Goal: Task Accomplishment & Management: Manage account settings

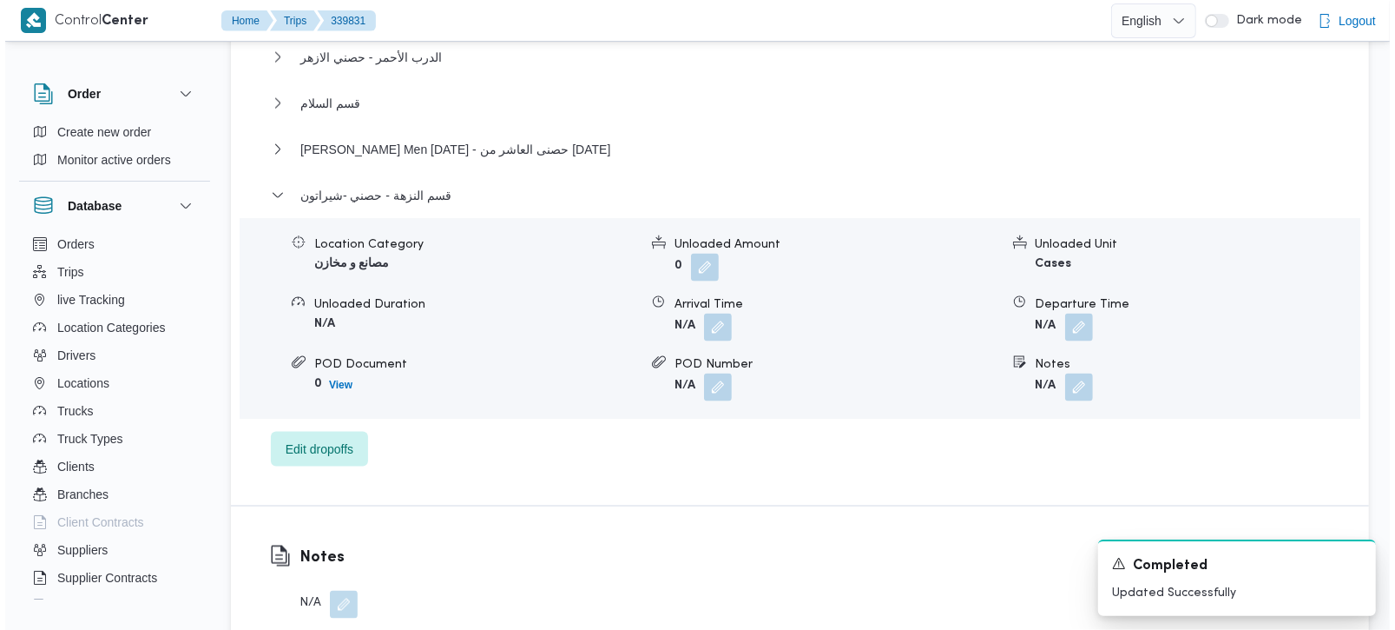
scroll to position [1838, 0]
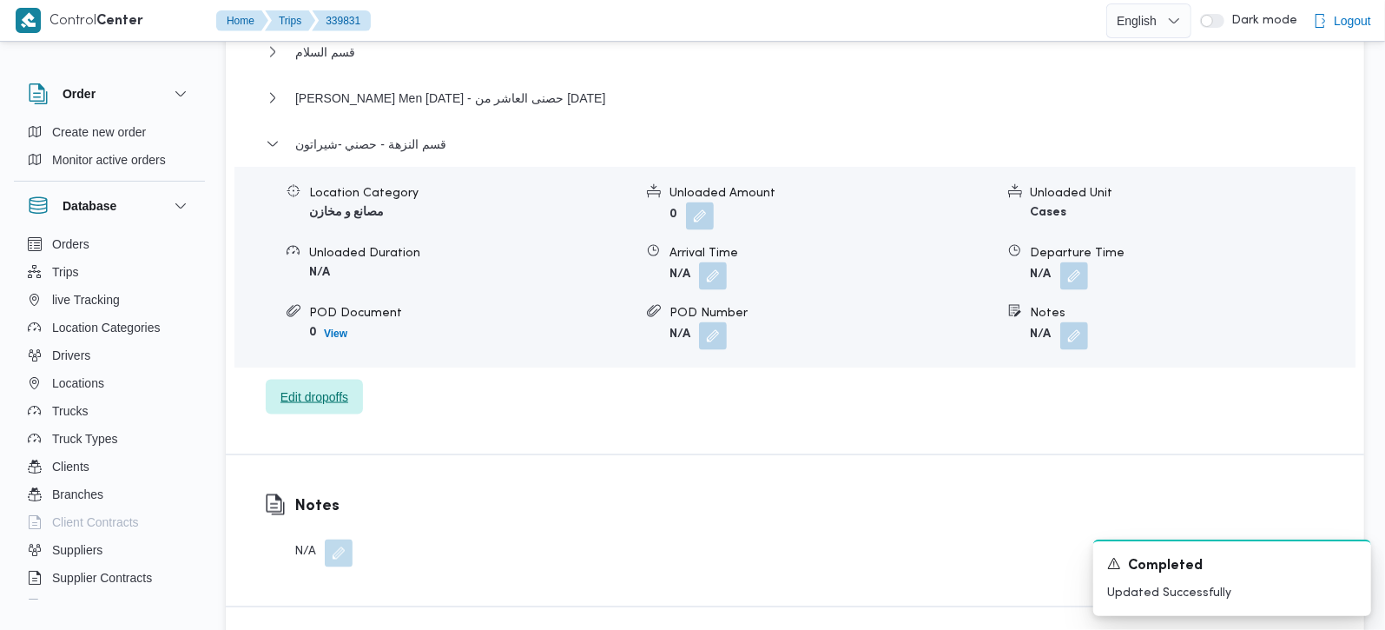
click at [333, 379] on span "Edit dropoffs" at bounding box center [314, 396] width 97 height 35
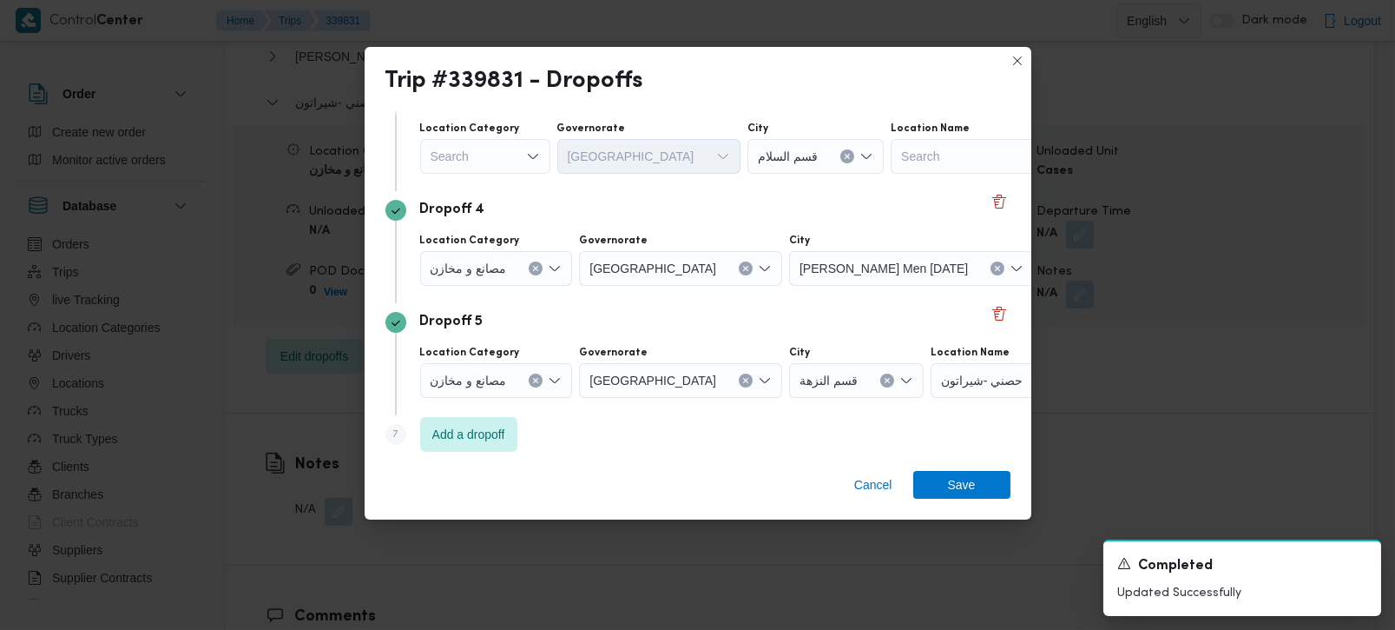
scroll to position [383, 0]
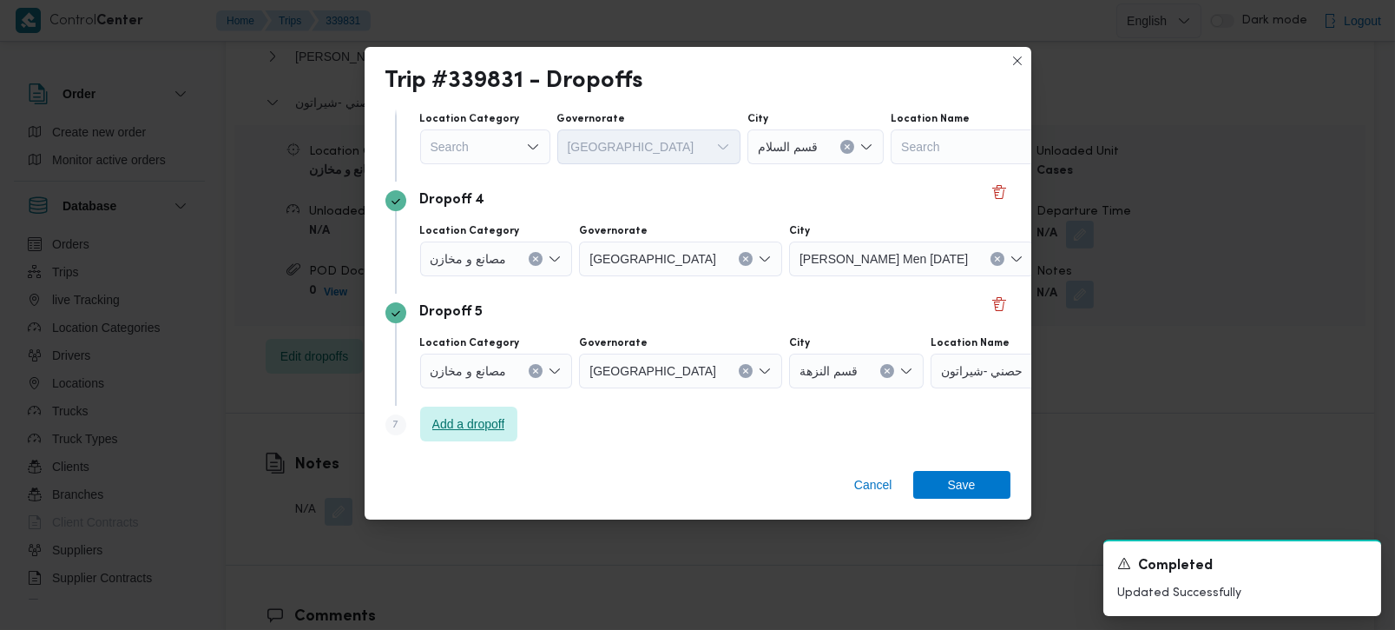
click at [479, 431] on span "Add a dropoff" at bounding box center [468, 423] width 73 height 21
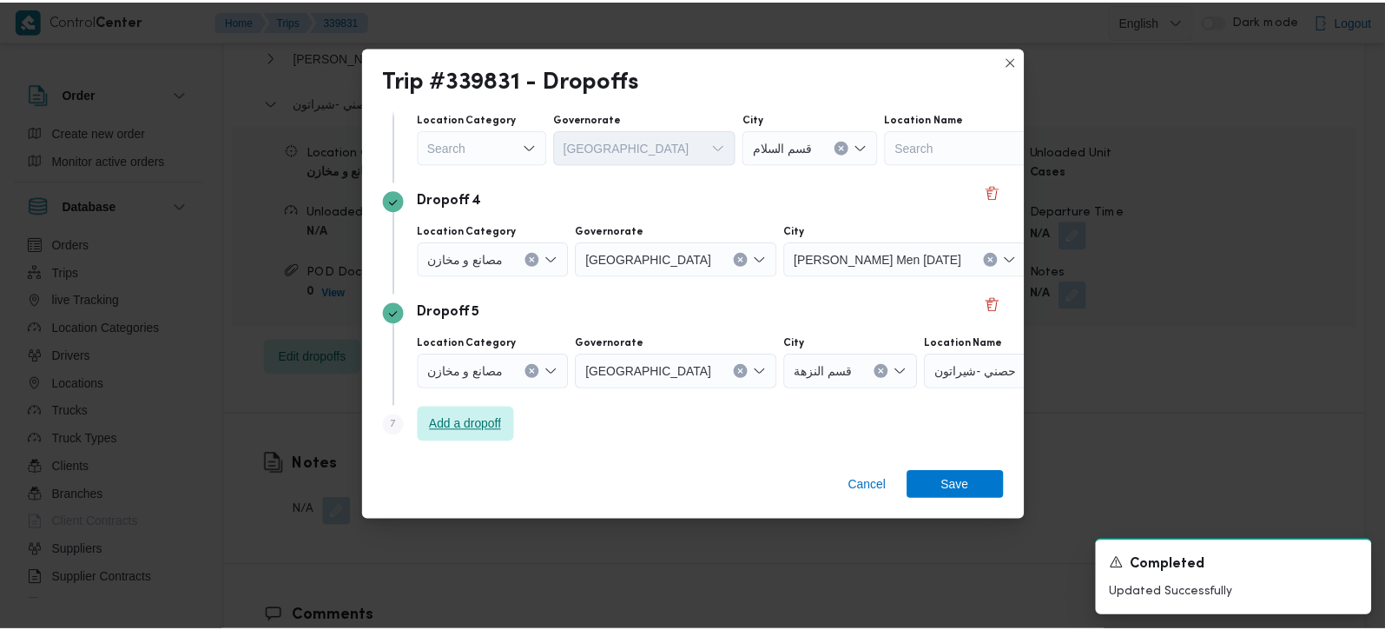
scroll to position [495, 0]
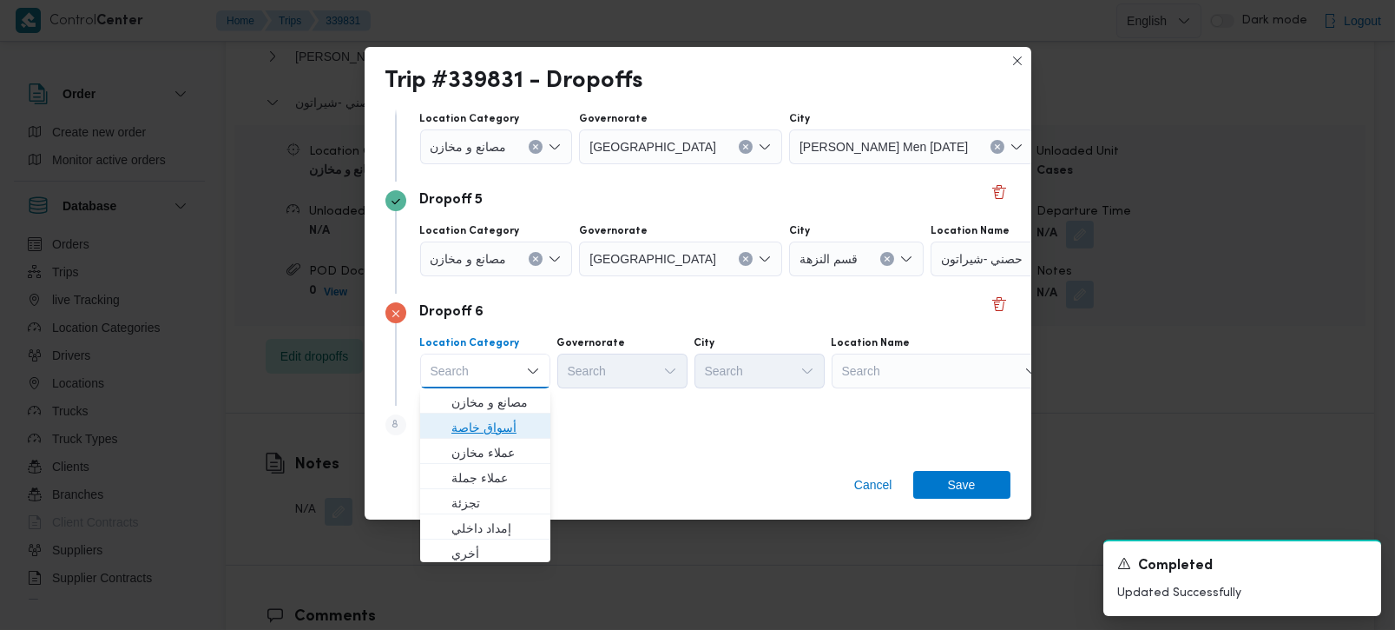
click at [495, 425] on span "أسواق خاصة" at bounding box center [496, 427] width 89 height 21
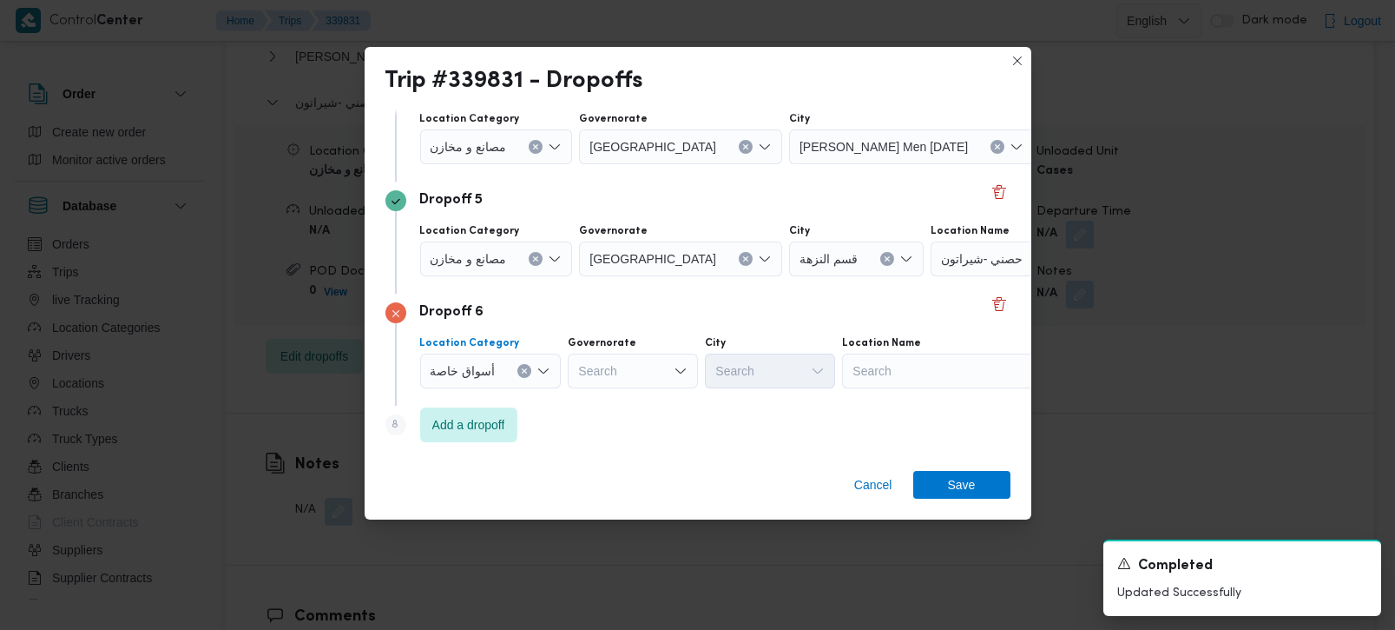
click at [525, 377] on div "أسواق خاصة" at bounding box center [491, 370] width 142 height 35
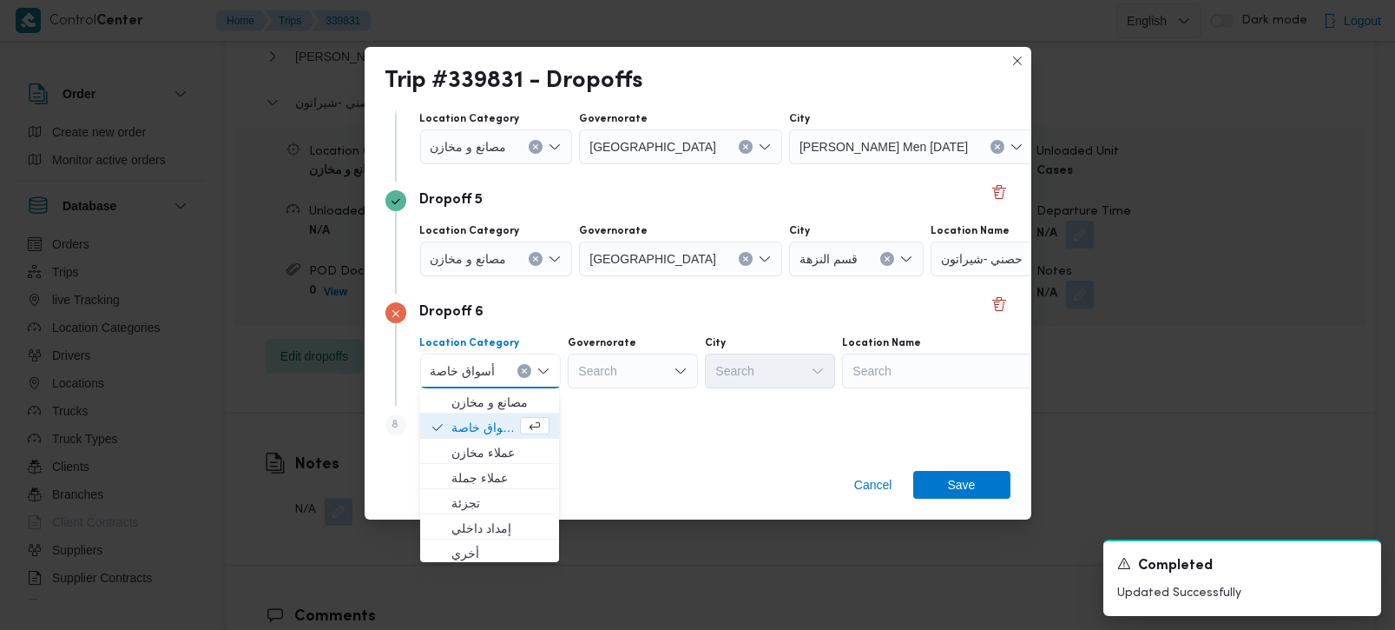
click at [524, 374] on button "Clear input" at bounding box center [524, 371] width 14 height 14
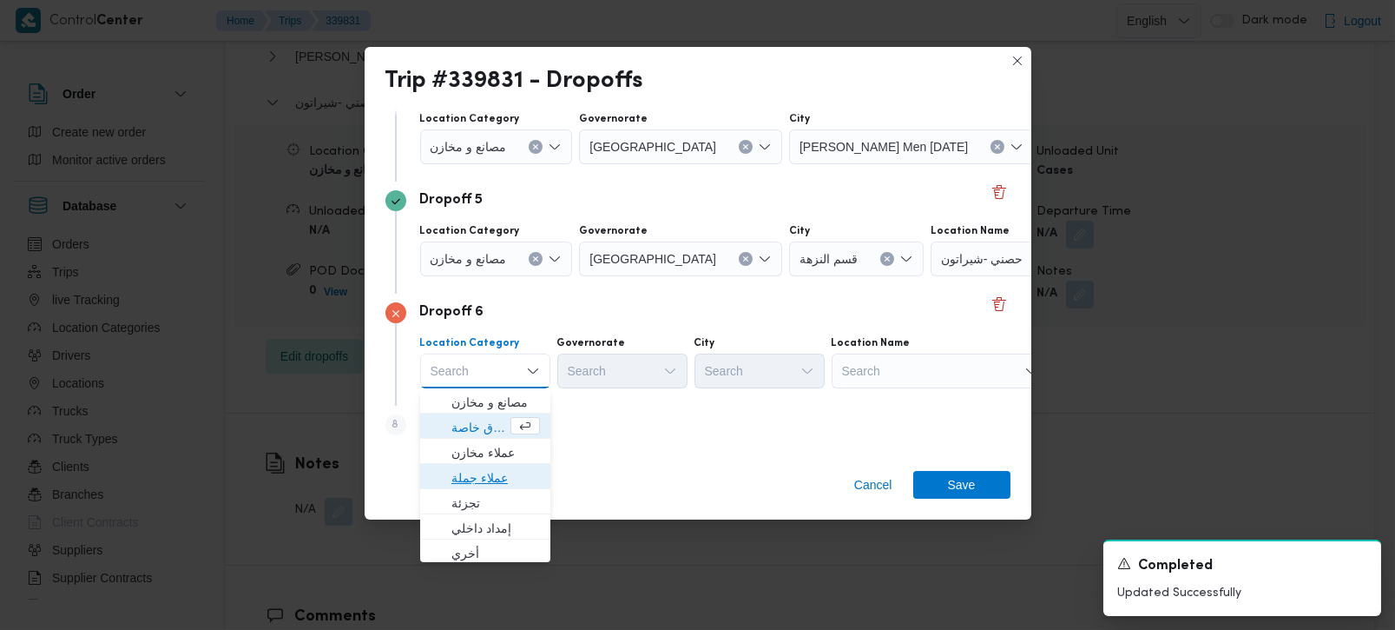
click at [485, 477] on span "عملاء جملة" at bounding box center [496, 477] width 89 height 21
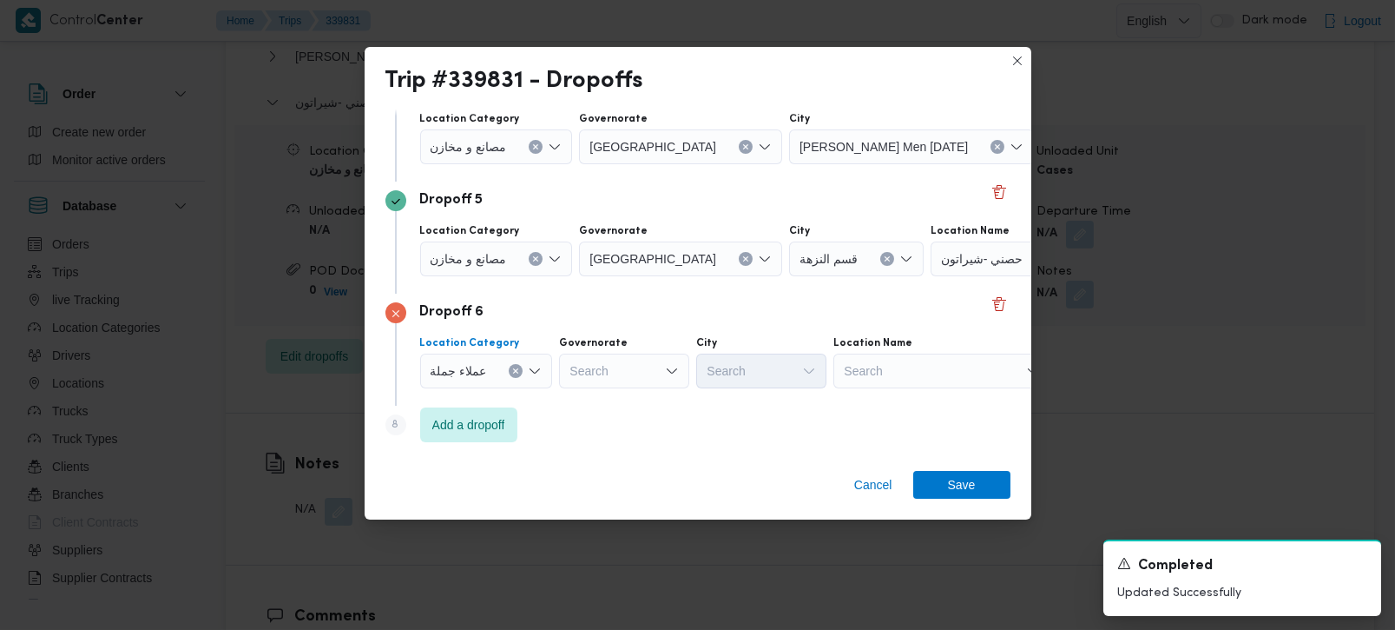
click at [636, 363] on div "Search" at bounding box center [624, 370] width 130 height 35
type input "رة"
click at [639, 430] on span "[GEOGRAPHIC_DATA]" at bounding box center [633, 427] width 89 height 21
click at [769, 366] on div "Search" at bounding box center [834, 370] width 130 height 35
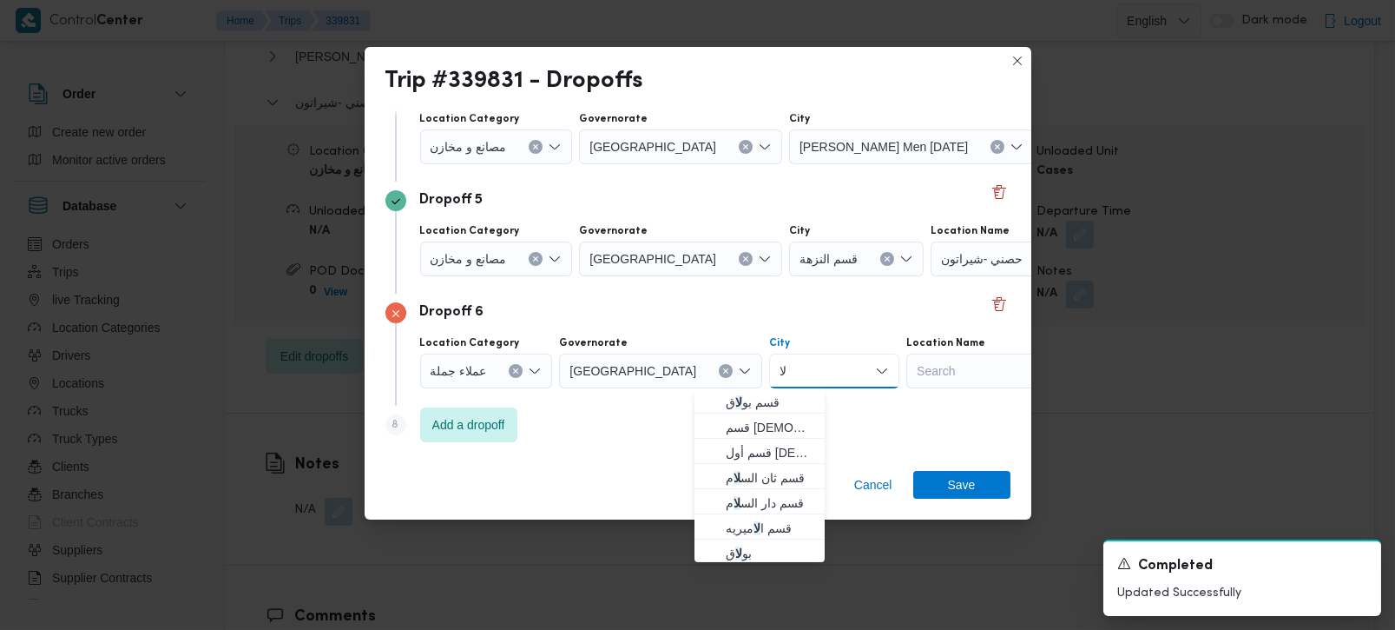
type input "لام"
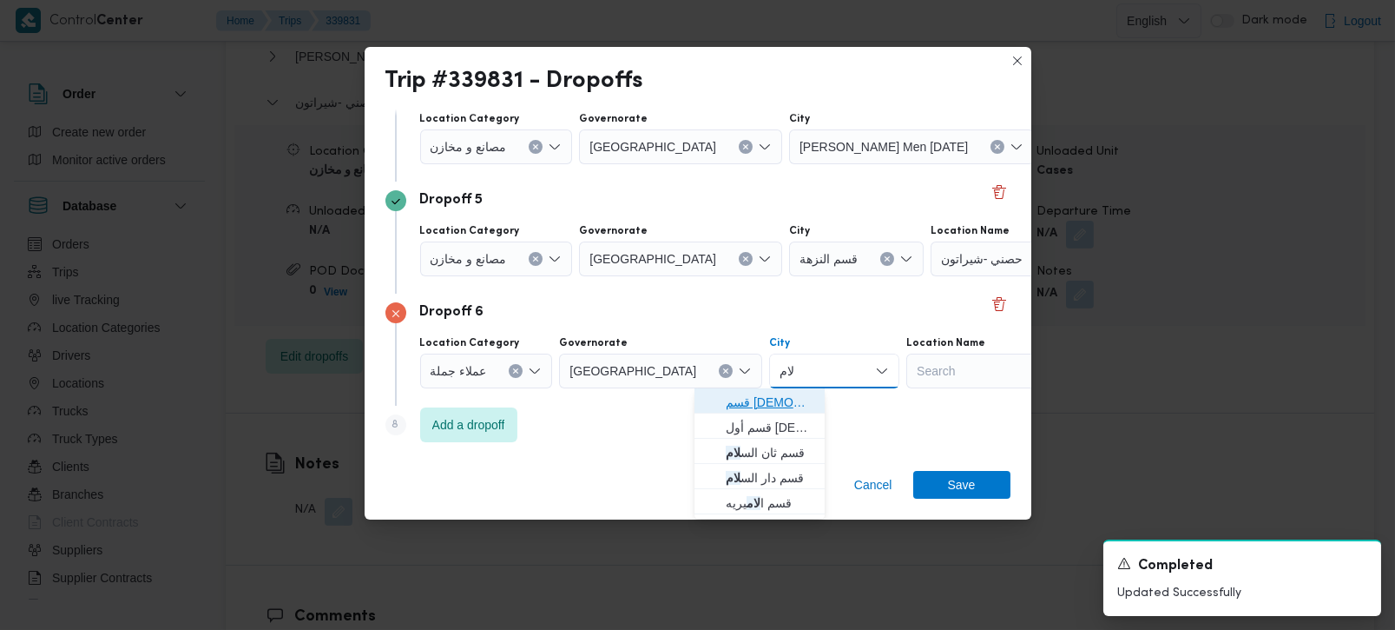
click at [773, 406] on span "قسم الس لام" at bounding box center [770, 402] width 89 height 21
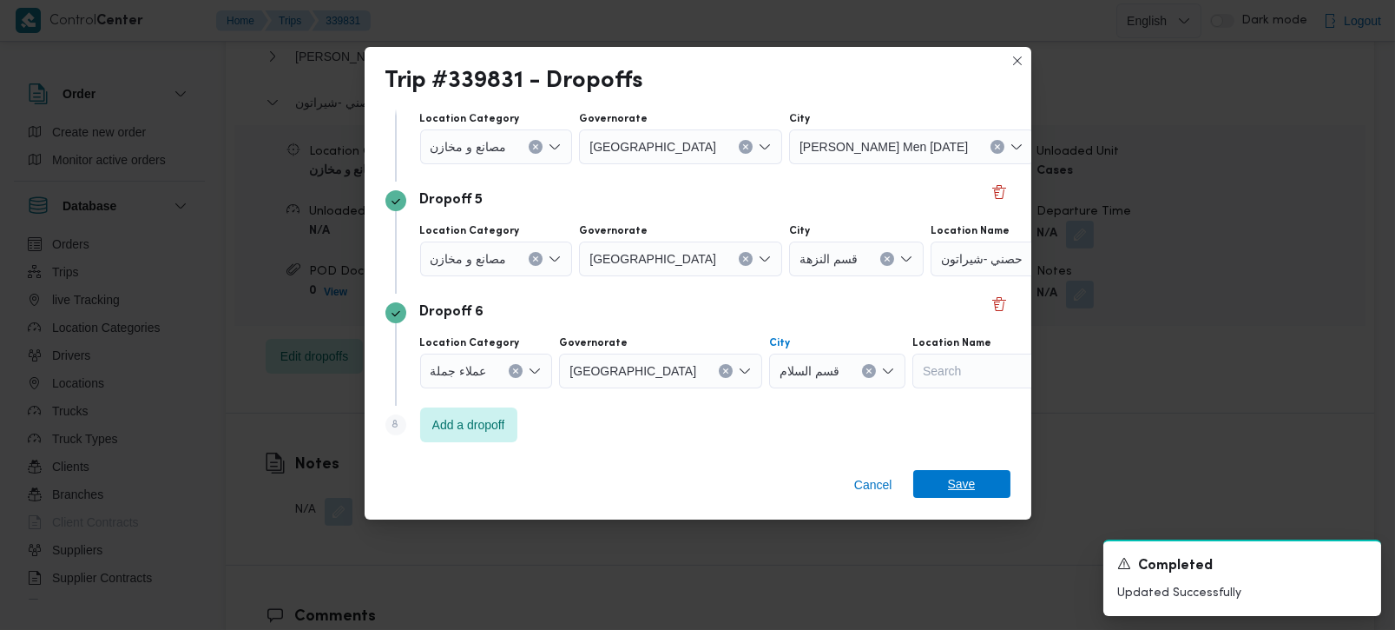
click at [980, 476] on span "Save" at bounding box center [961, 484] width 97 height 28
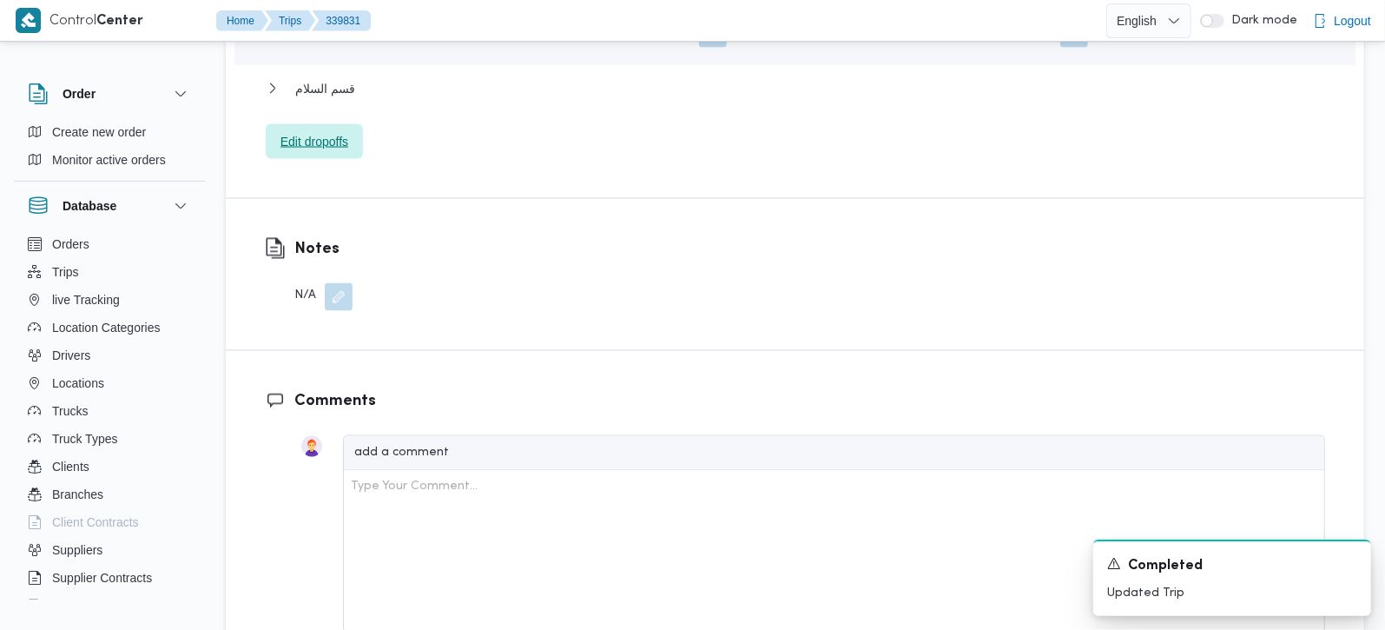
scroll to position [2145, 0]
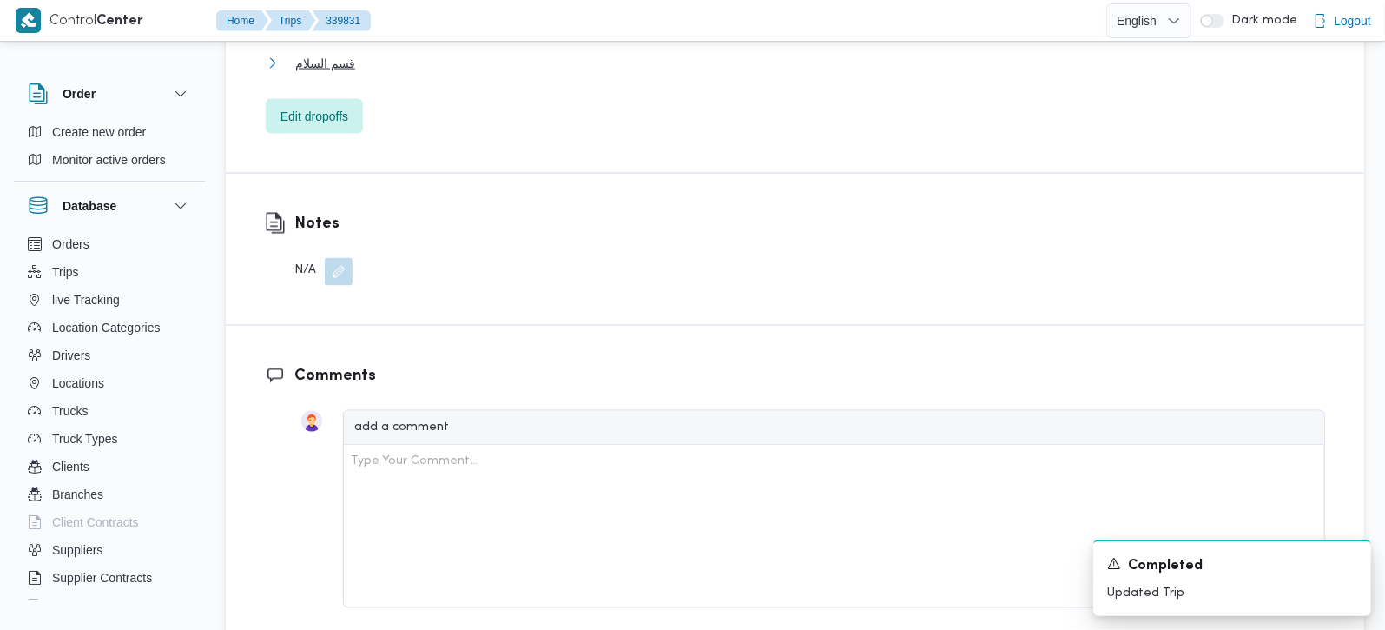
click at [334, 53] on span "قسم السلام" at bounding box center [325, 63] width 60 height 21
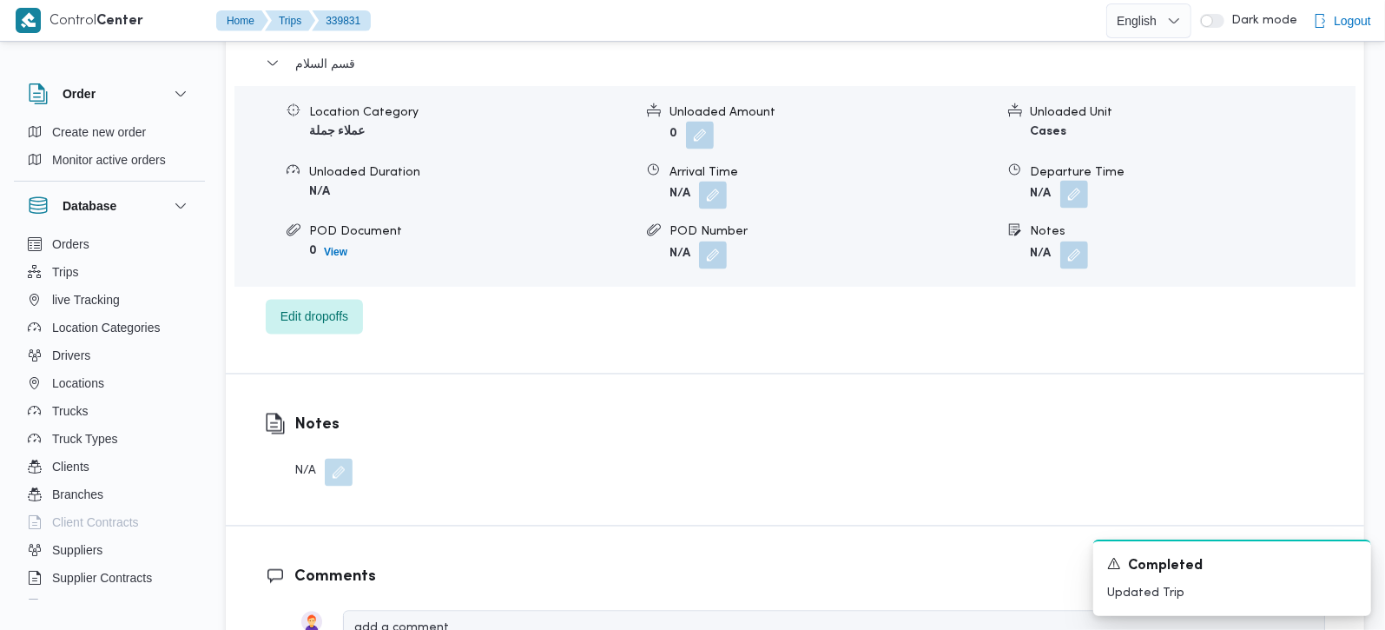
click at [1067, 181] on button "button" at bounding box center [1074, 195] width 28 height 28
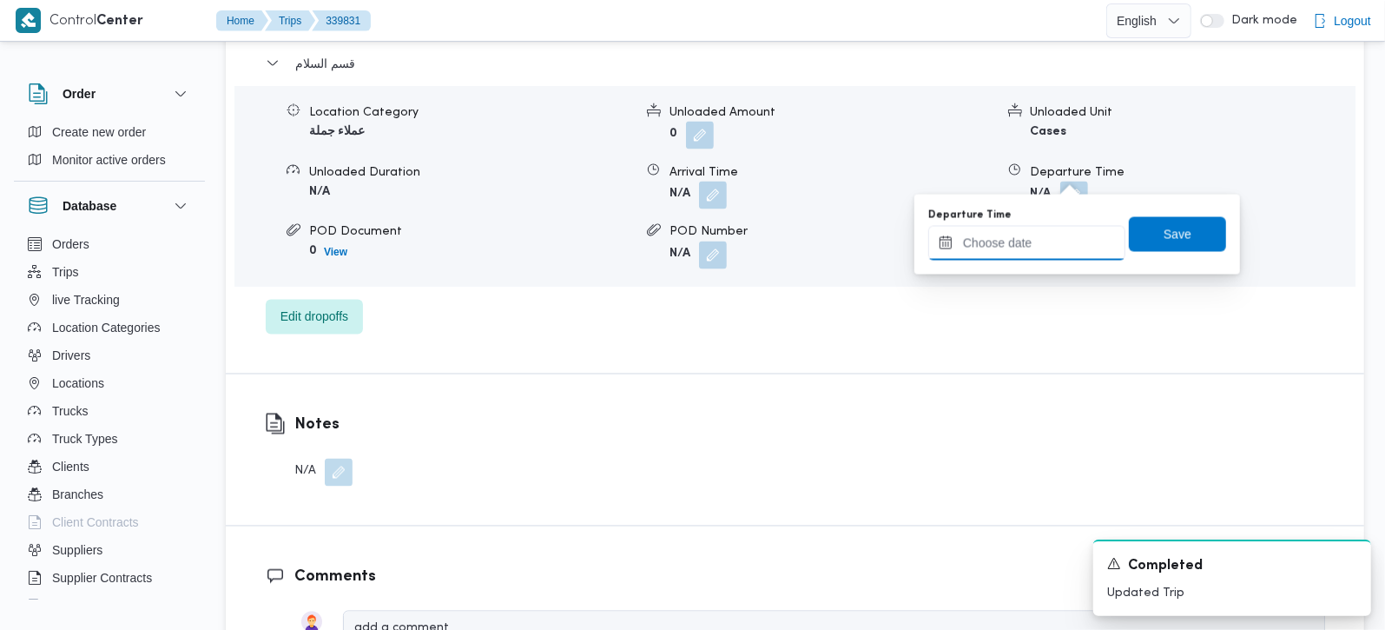
click at [1057, 245] on input "Departure Time" at bounding box center [1026, 243] width 197 height 35
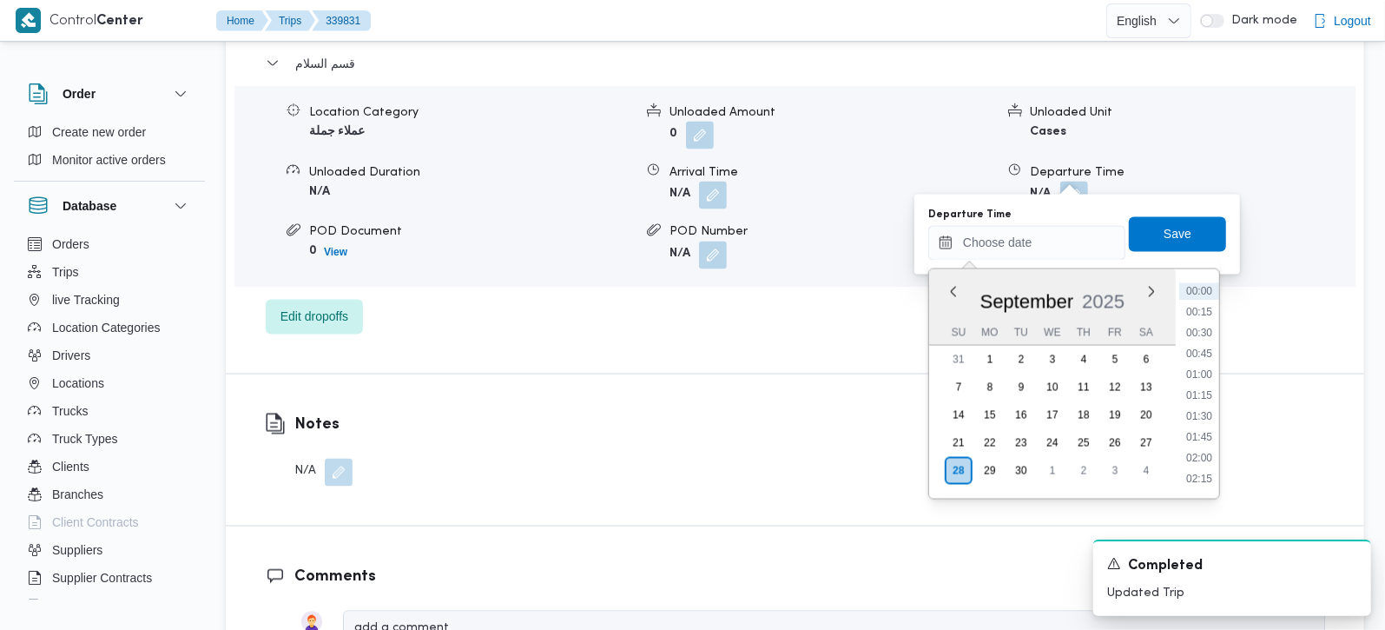
drag, startPoint x: 967, startPoint y: 279, endPoint x: 980, endPoint y: 285, distance: 14.4
click at [967, 279] on div "[DATE]" at bounding box center [1052, 298] width 247 height 44
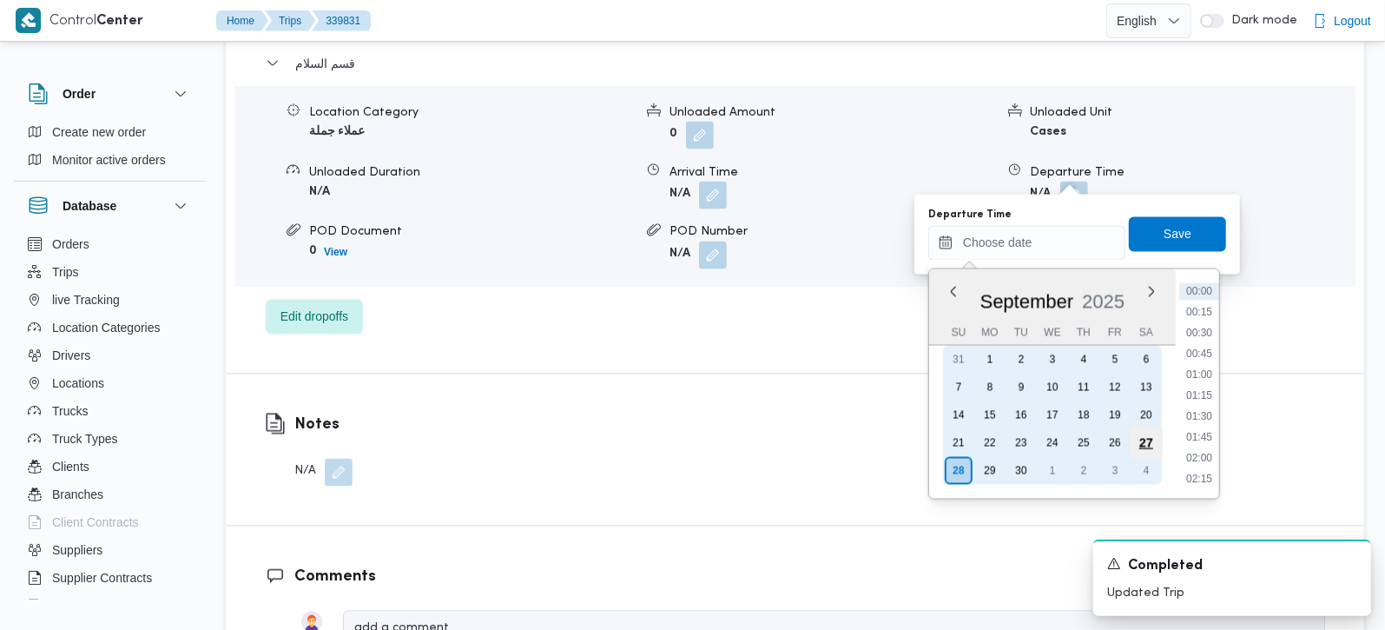
click at [1156, 435] on div "27" at bounding box center [1146, 442] width 33 height 33
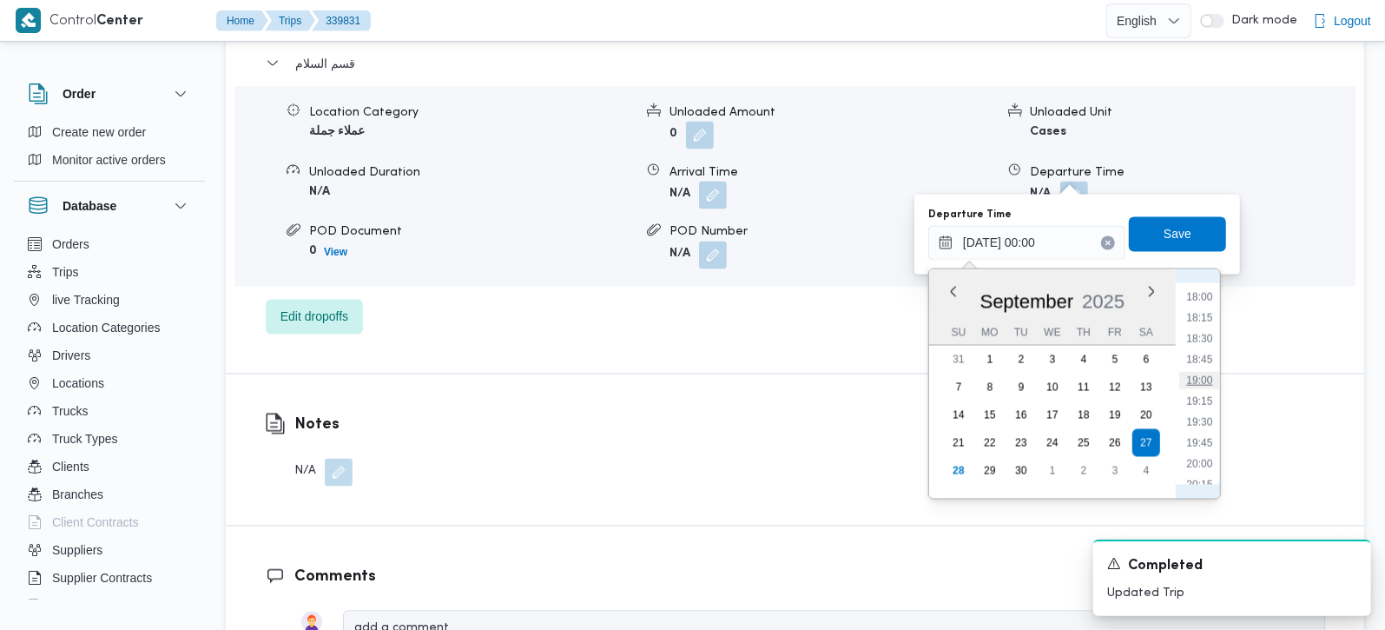
click at [1204, 379] on li "19:00" at bounding box center [1199, 380] width 40 height 17
type input "[DATE] 19:00"
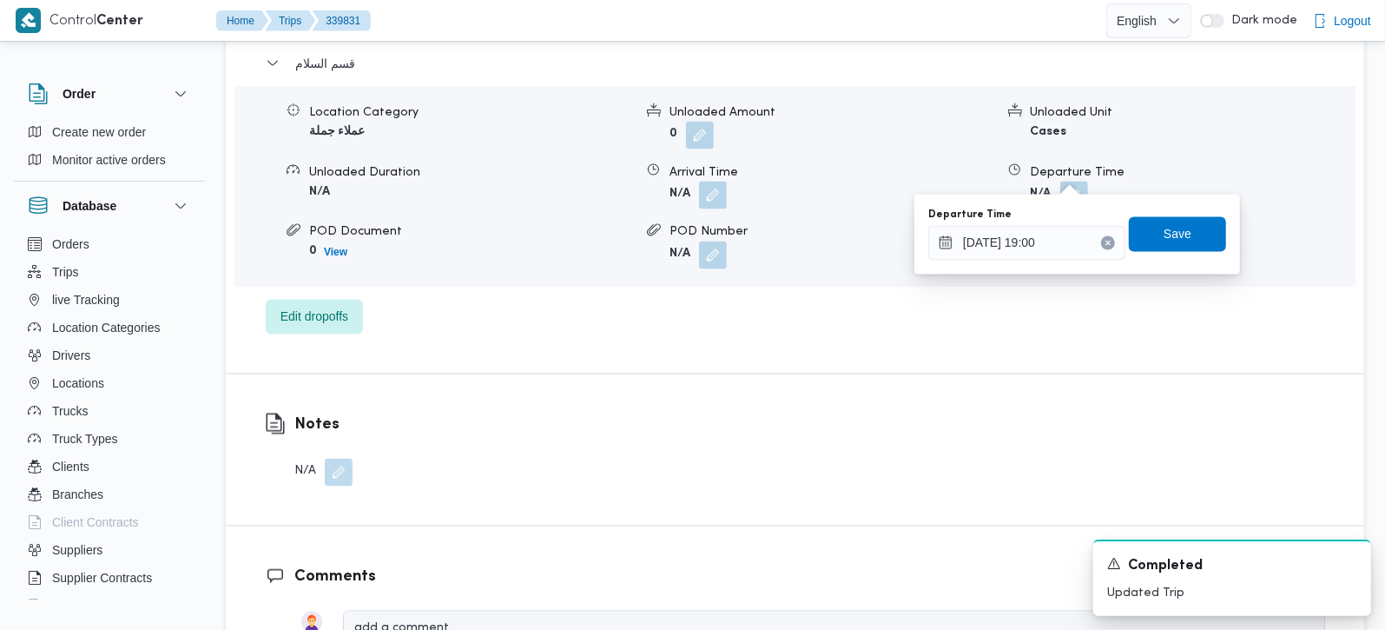
click at [1144, 211] on div "Departure Time [DATE] 19:00 Save" at bounding box center [1076, 235] width 301 height 56
click at [1163, 233] on span "Save" at bounding box center [1177, 233] width 28 height 21
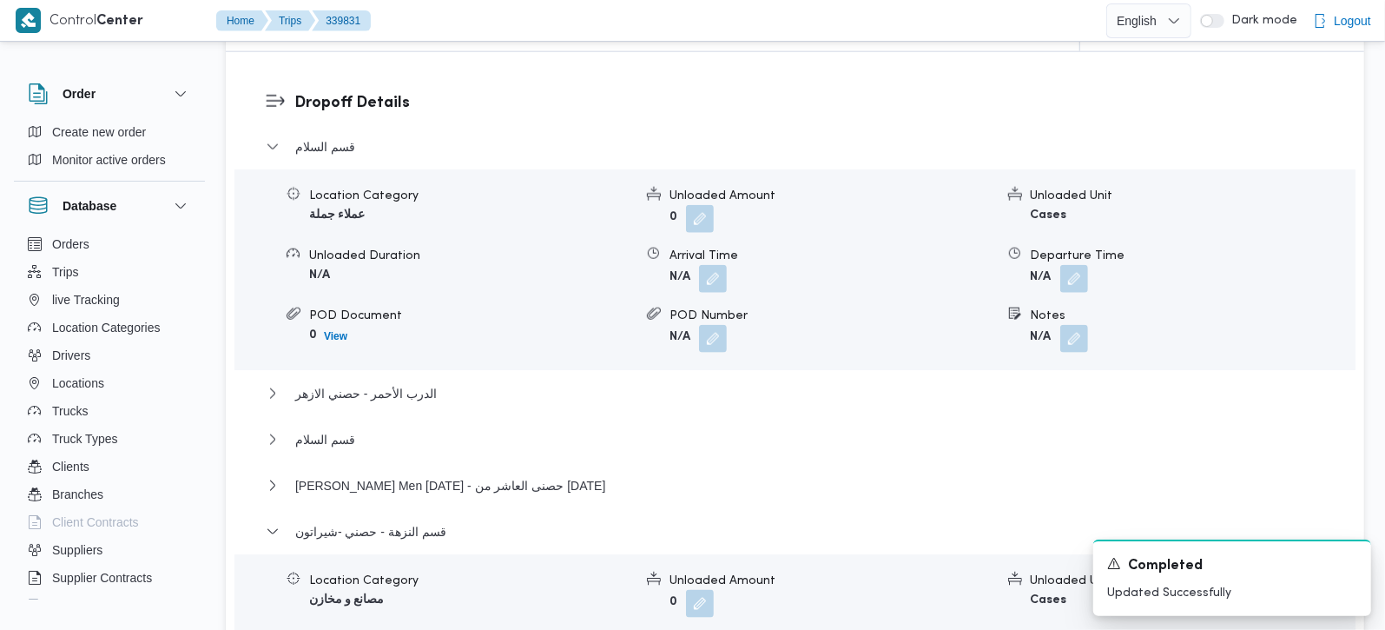
scroll to position [1328, 0]
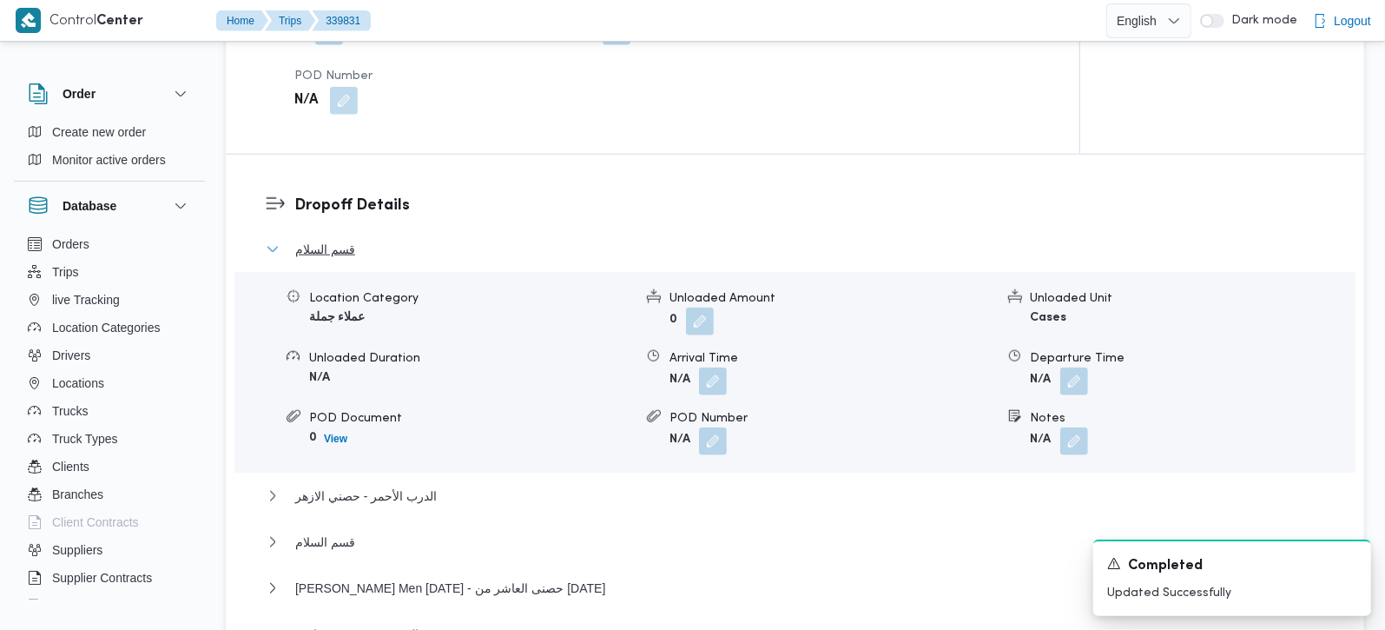
click at [346, 239] on span "قسم السلام" at bounding box center [325, 249] width 60 height 21
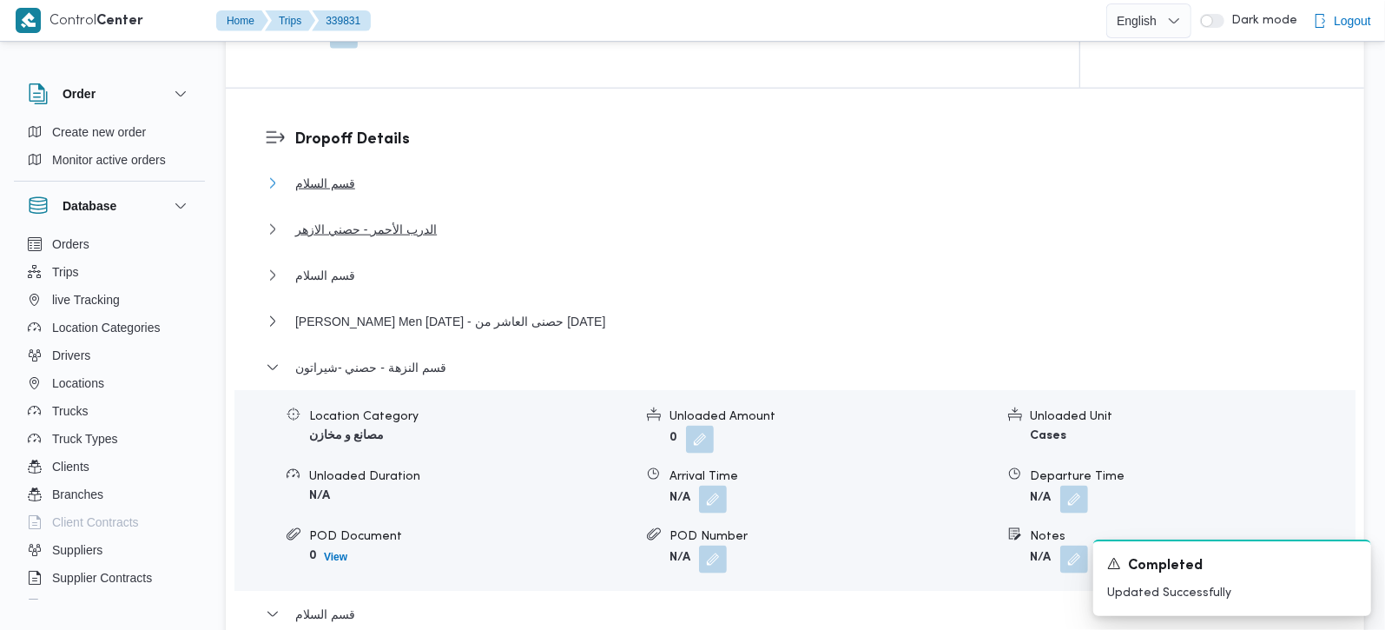
scroll to position [1430, 0]
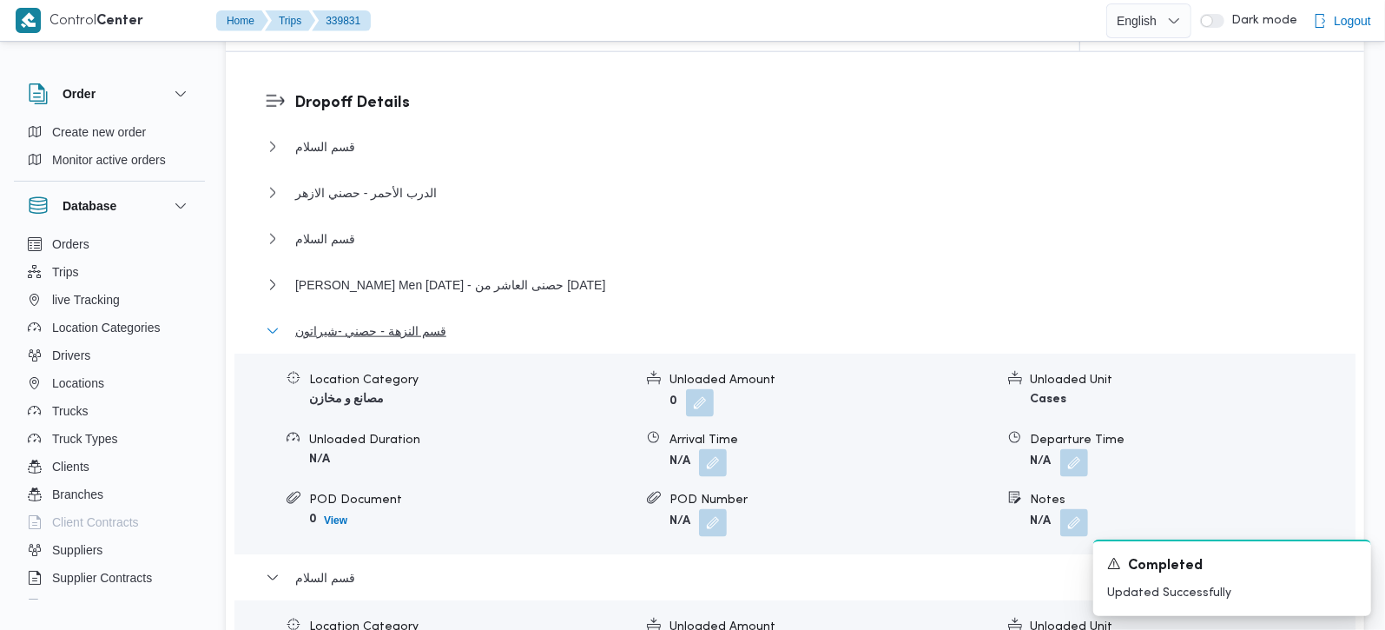
click at [437, 320] on span "قسم النزهة - حصني -شيراتون" at bounding box center [370, 330] width 151 height 21
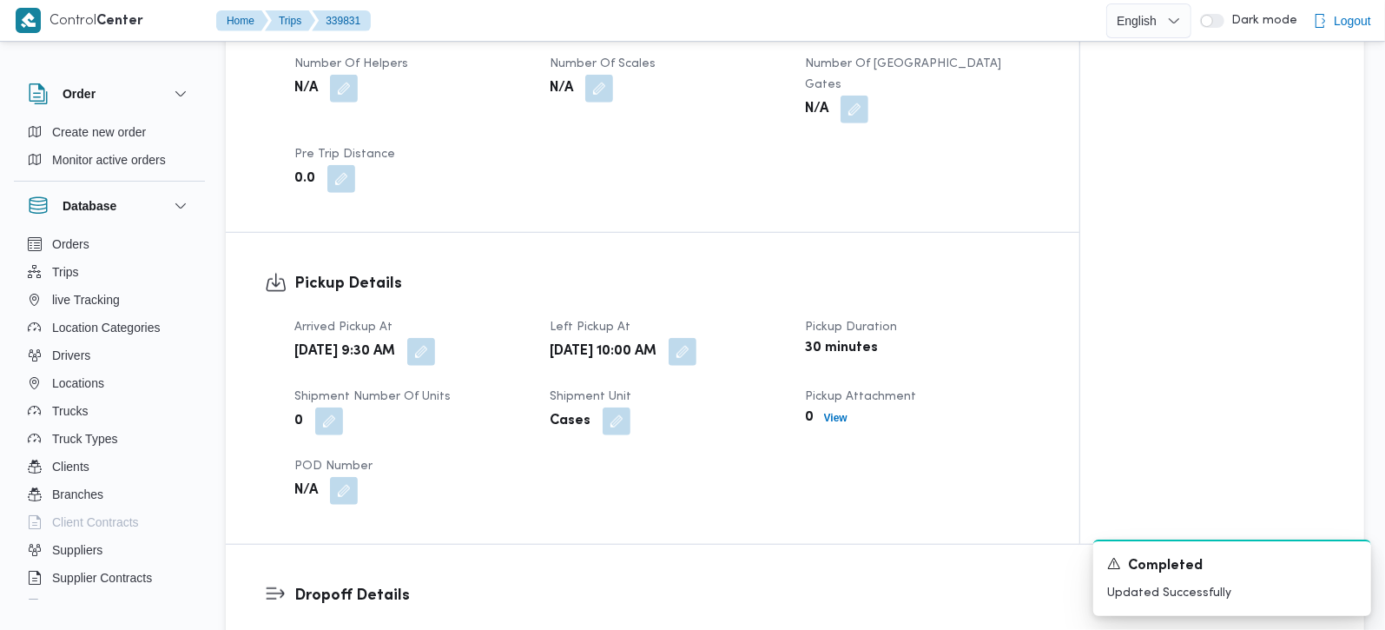
scroll to position [612, 0]
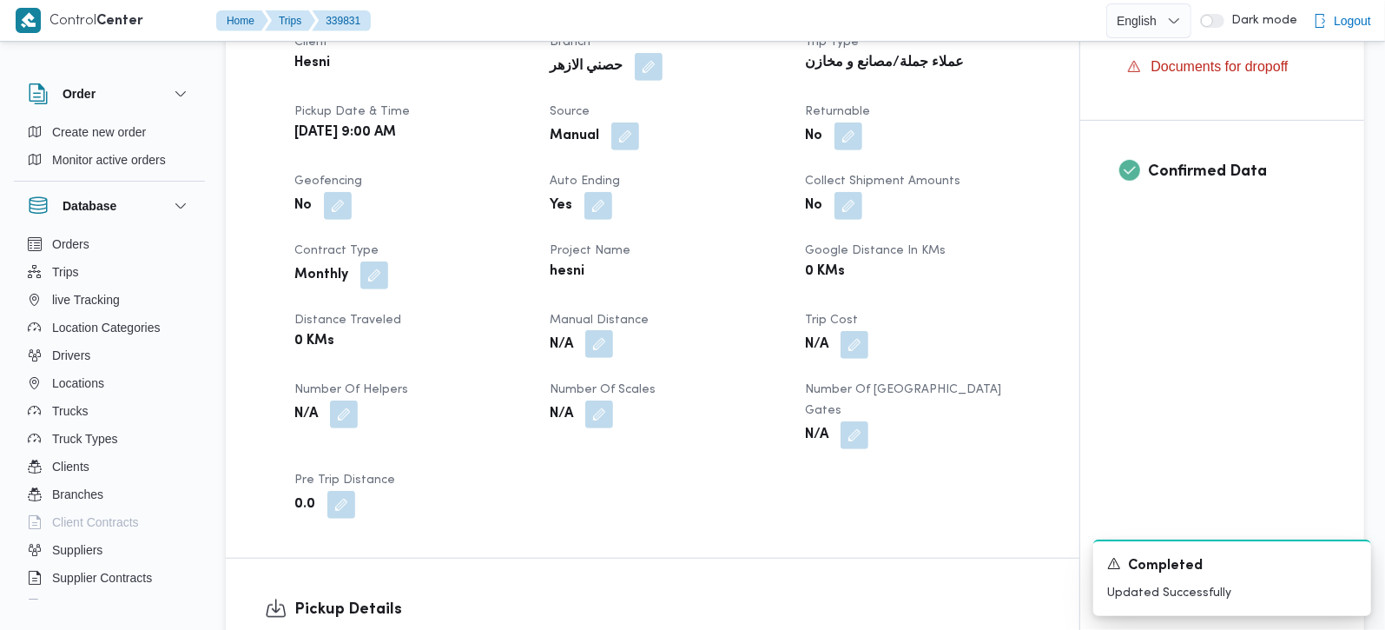
click at [599, 349] on button "button" at bounding box center [599, 344] width 28 height 28
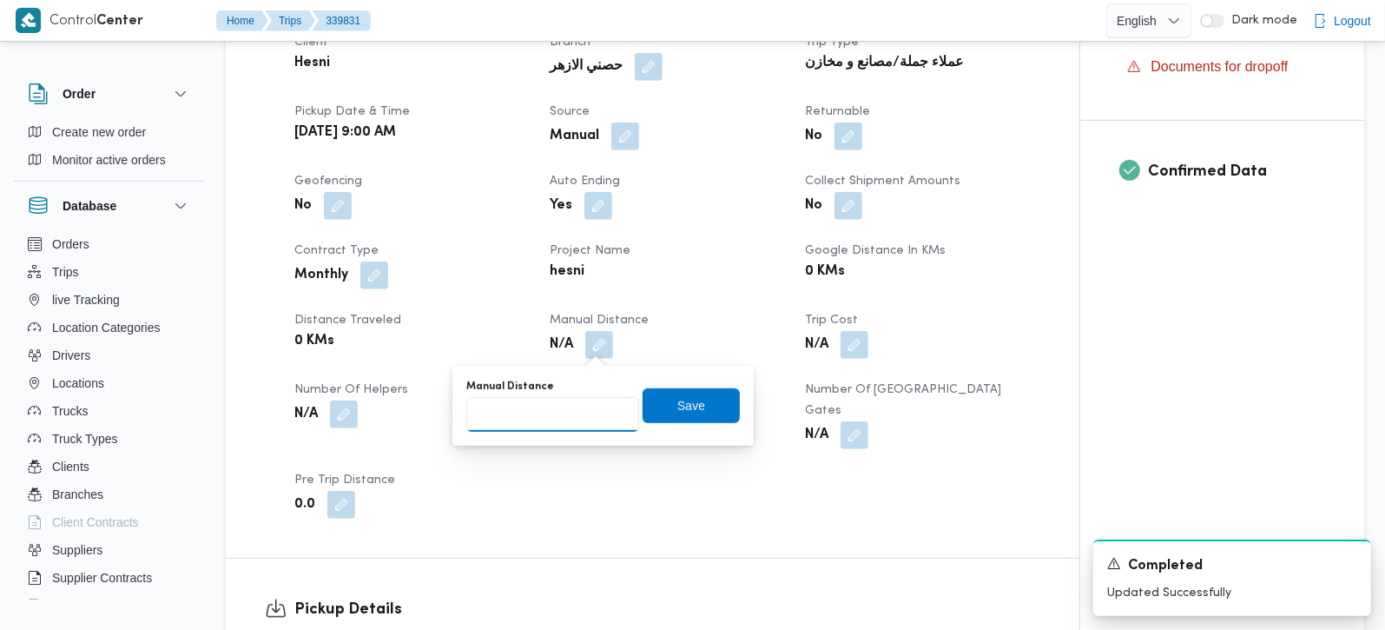
click at [565, 409] on input "Manual Distance" at bounding box center [552, 414] width 173 height 35
type input "160"
click at [690, 399] on span "Save" at bounding box center [691, 404] width 97 height 35
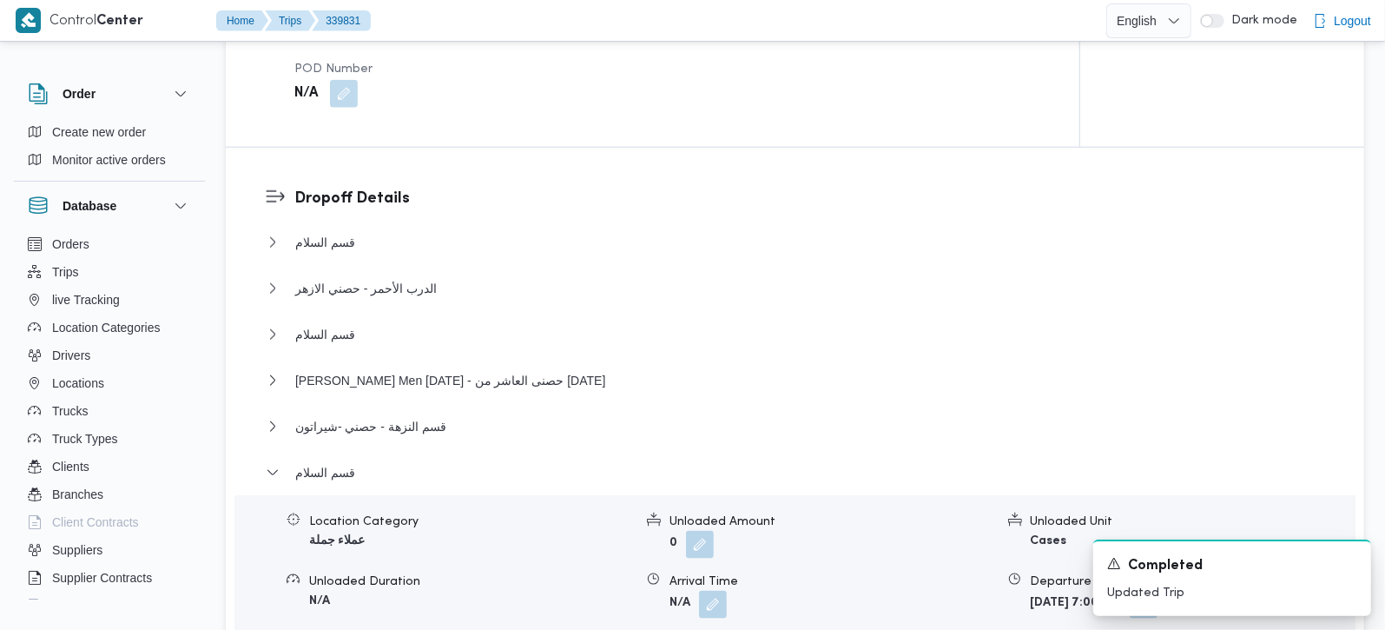
scroll to position [1838, 0]
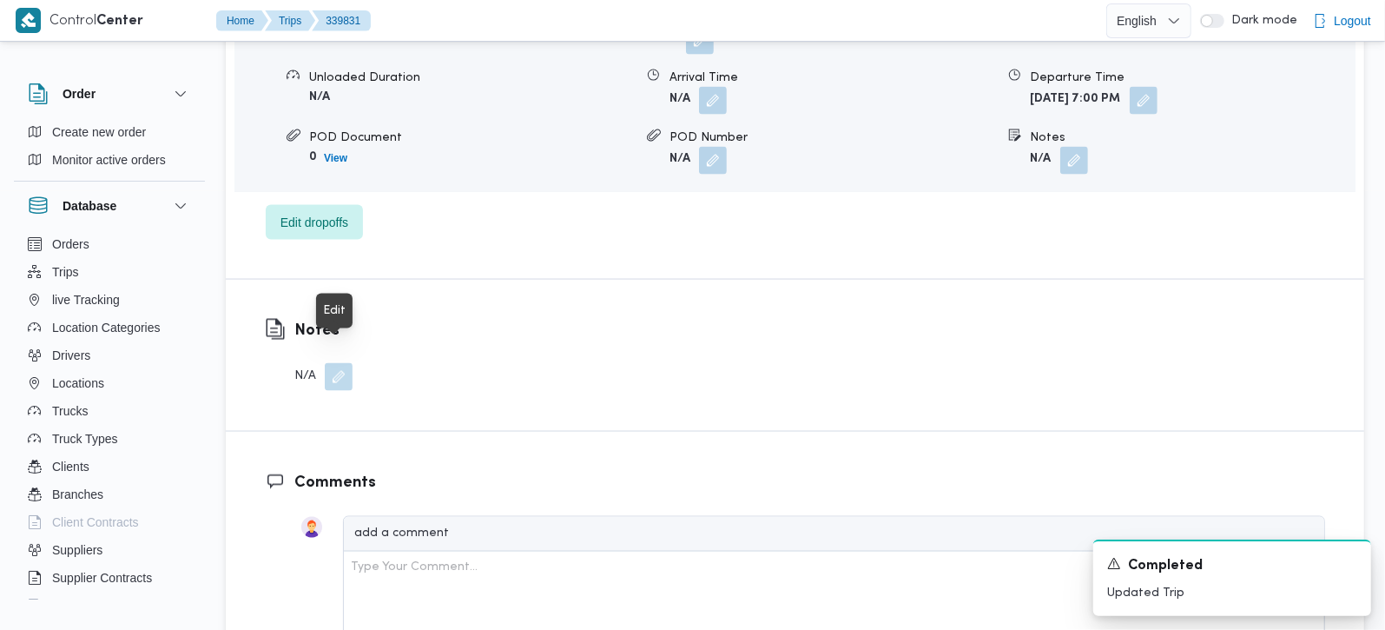
click at [336, 366] on button "button" at bounding box center [339, 377] width 28 height 28
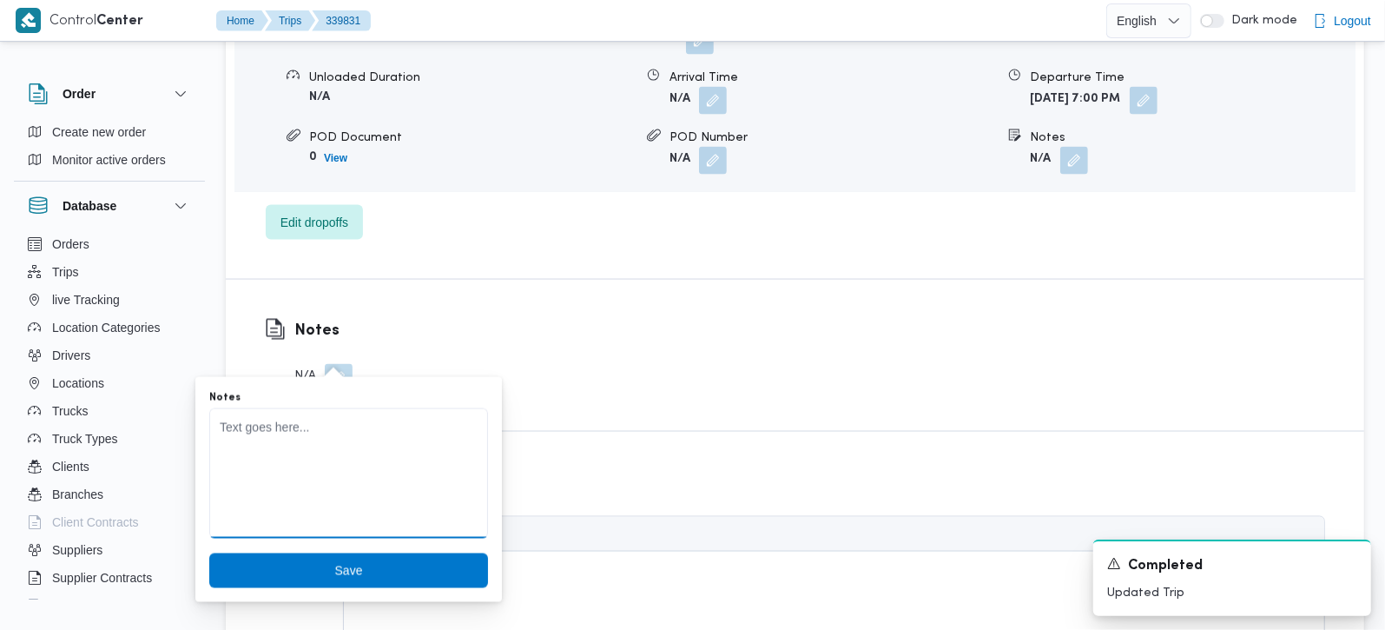
click at [327, 435] on textarea "Notes" at bounding box center [348, 473] width 279 height 130
type textarea "السواق نسي تليفونه ف المصنع"
click at [364, 554] on span "Save" at bounding box center [348, 569] width 279 height 35
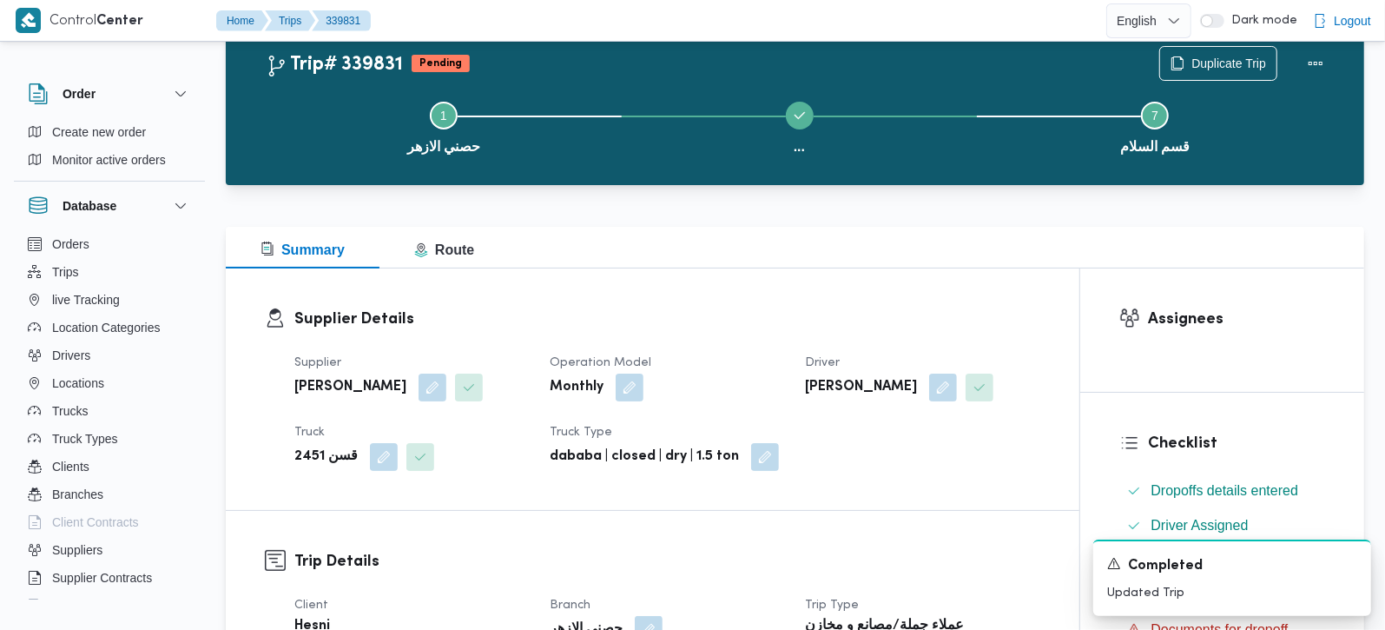
scroll to position [0, 0]
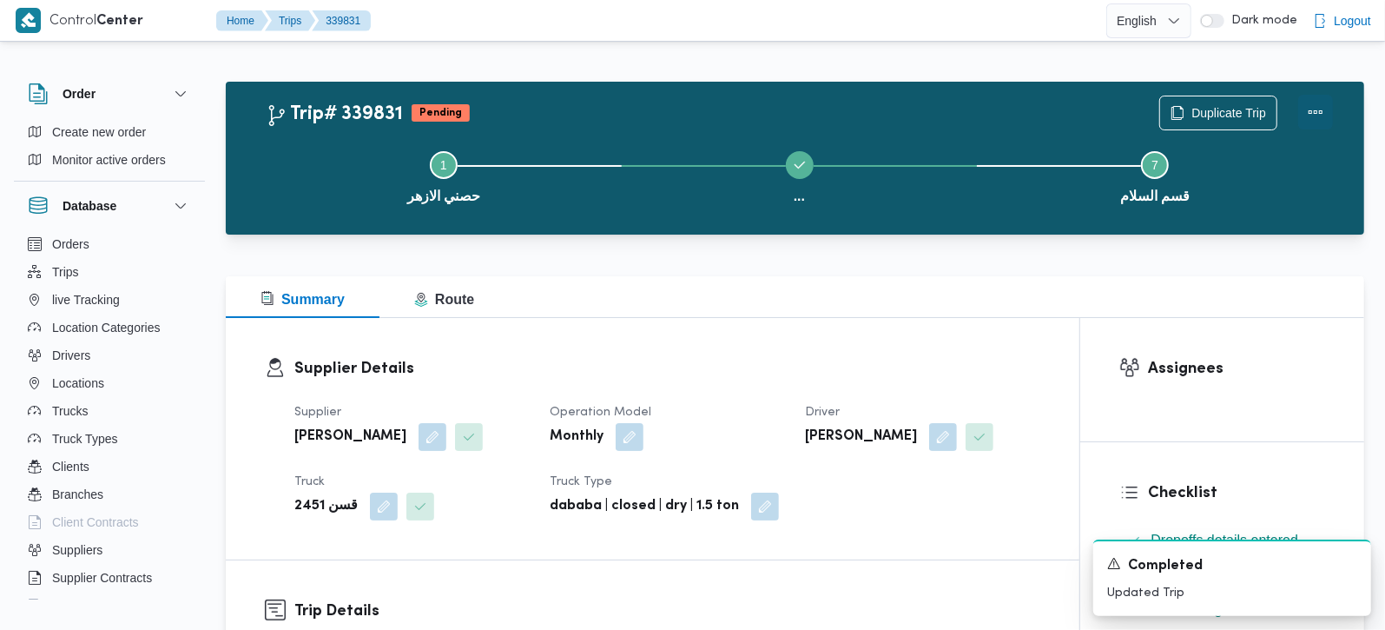
click at [1313, 115] on button "Actions" at bounding box center [1315, 112] width 35 height 35
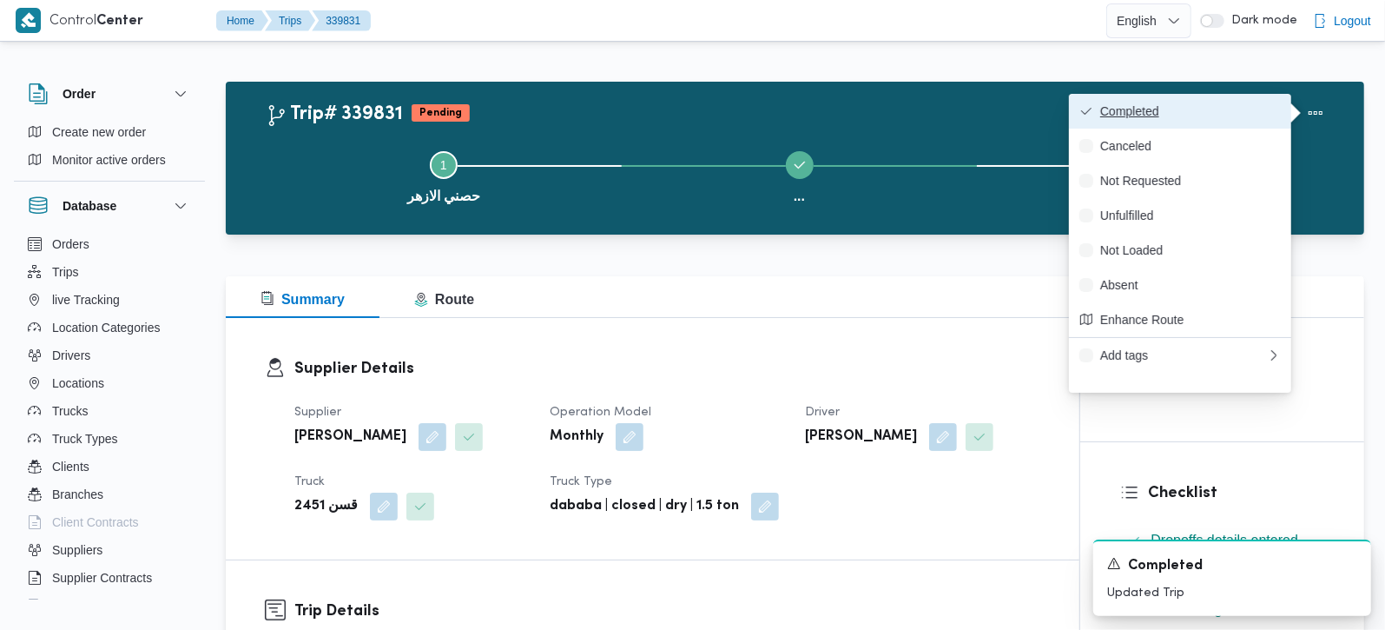
click at [1141, 114] on span "Completed" at bounding box center [1190, 111] width 181 height 14
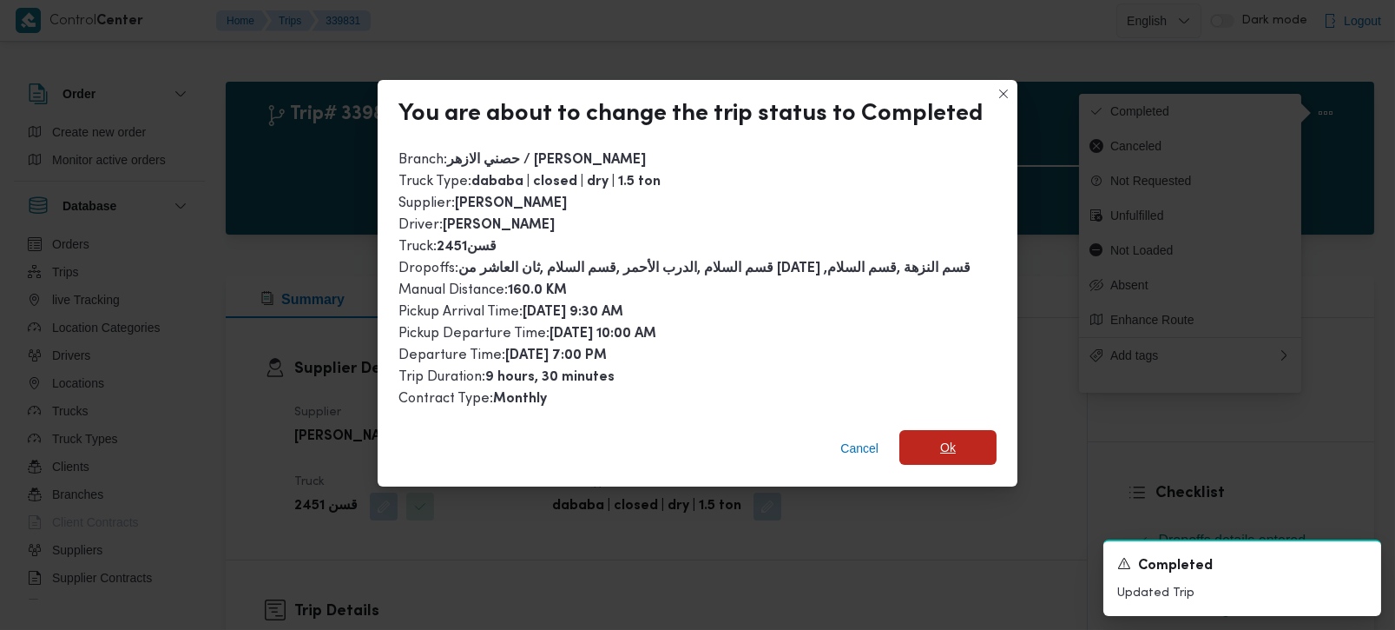
click at [919, 440] on span "Ok" at bounding box center [948, 447] width 97 height 35
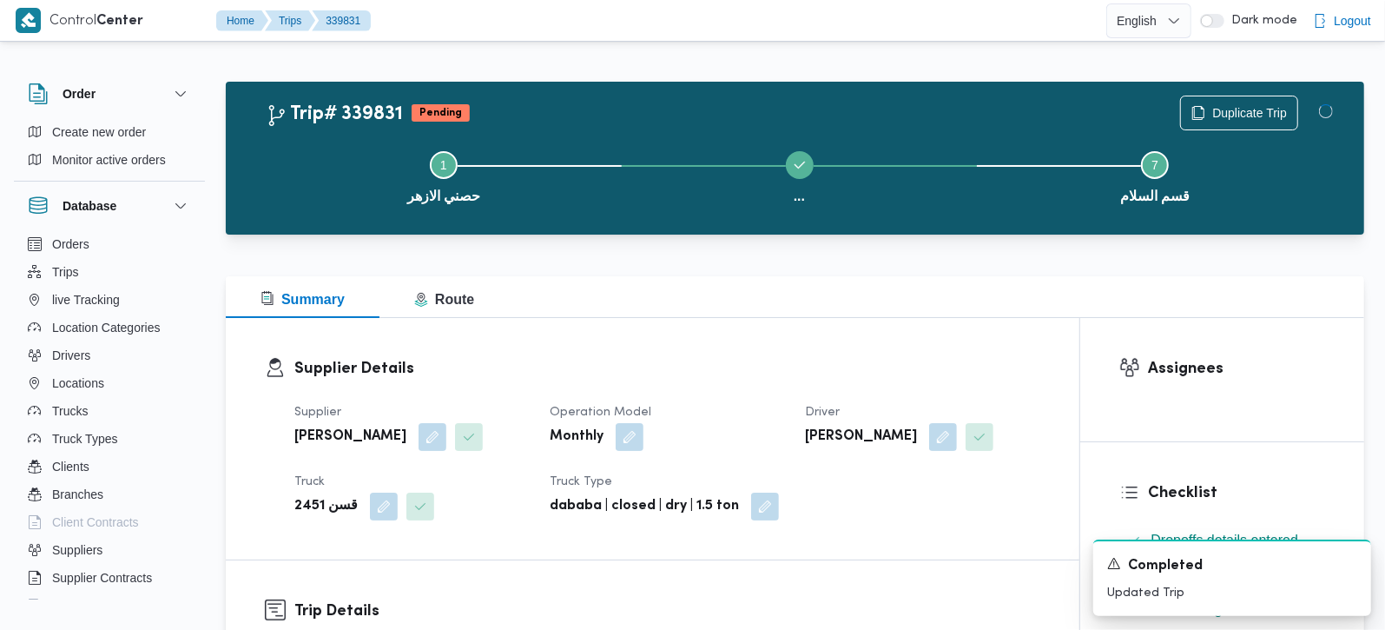
click at [709, 287] on div "Summary Route" at bounding box center [795, 297] width 1138 height 42
